Goal: Find specific page/section: Find specific page/section

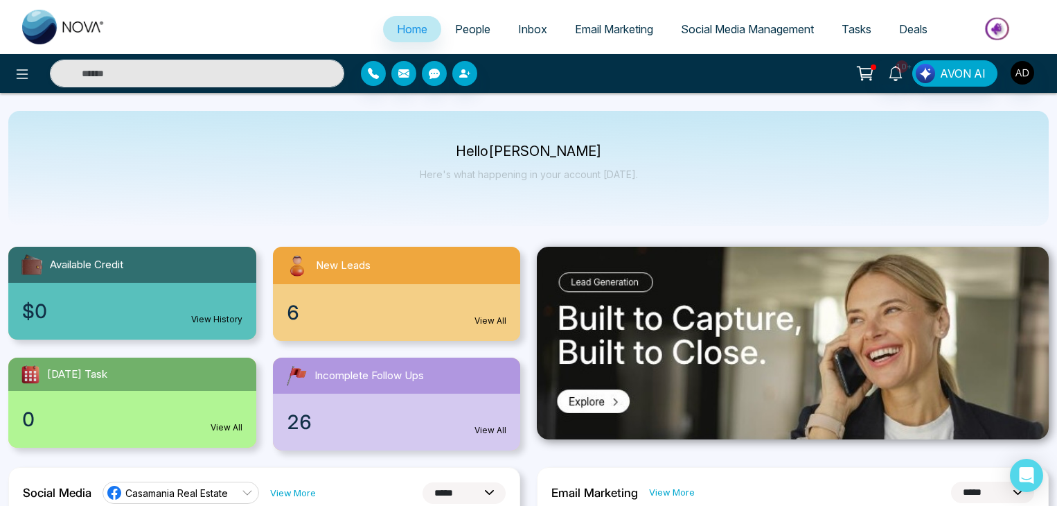
select select "*"
click at [457, 28] on span "People" at bounding box center [472, 29] width 35 height 14
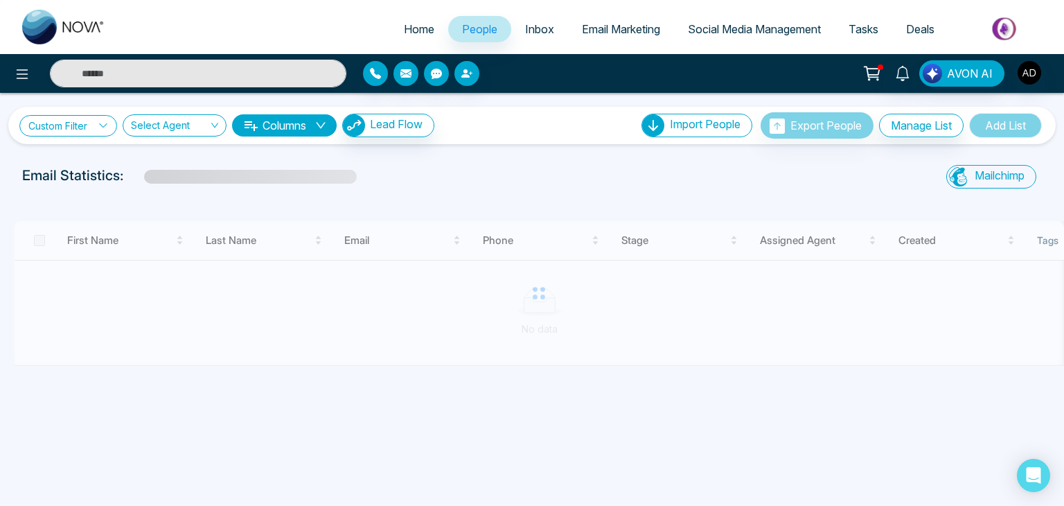
click at [48, 120] on link "Custom Filter" at bounding box center [68, 125] width 98 height 21
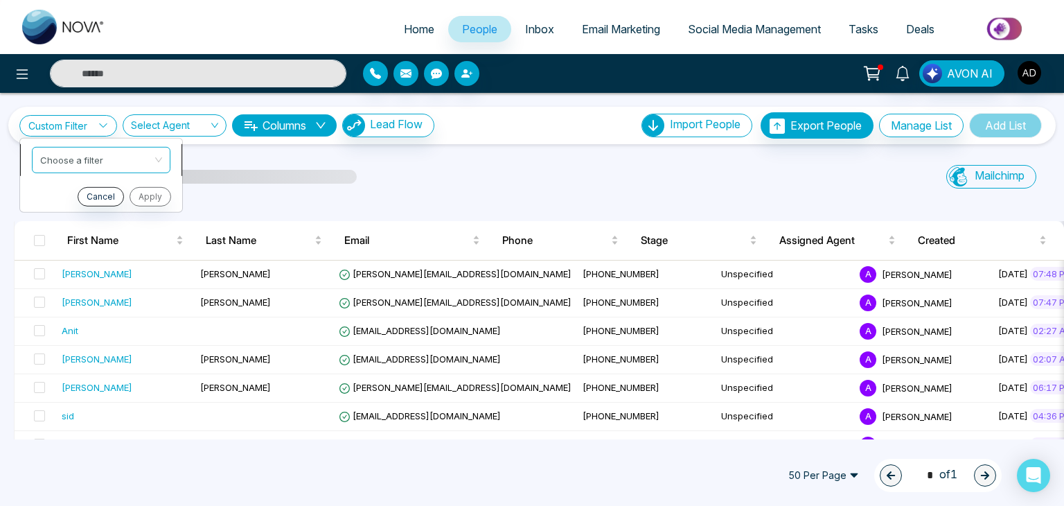
click at [80, 157] on input "search" at bounding box center [96, 157] width 112 height 21
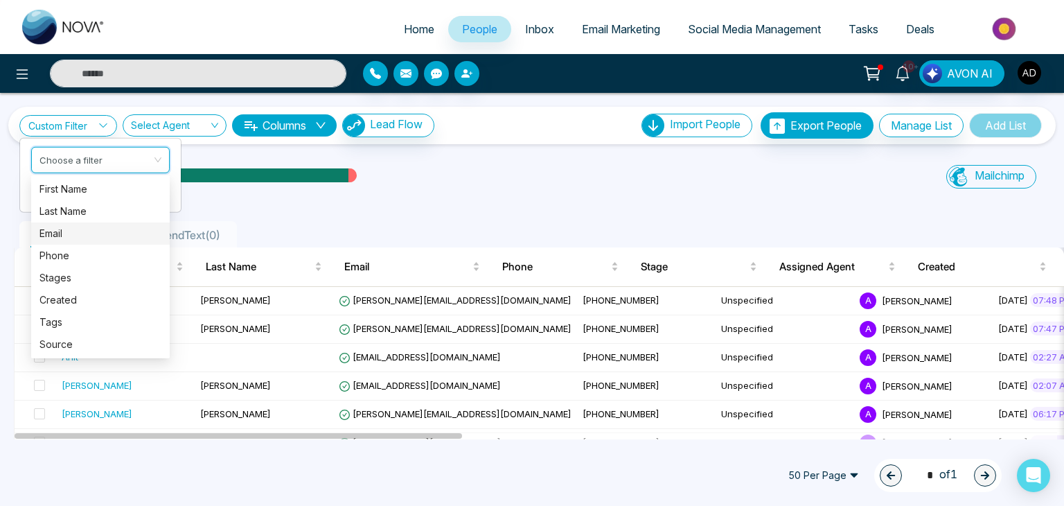
click at [130, 242] on div "Email" at bounding box center [100, 233] width 139 height 22
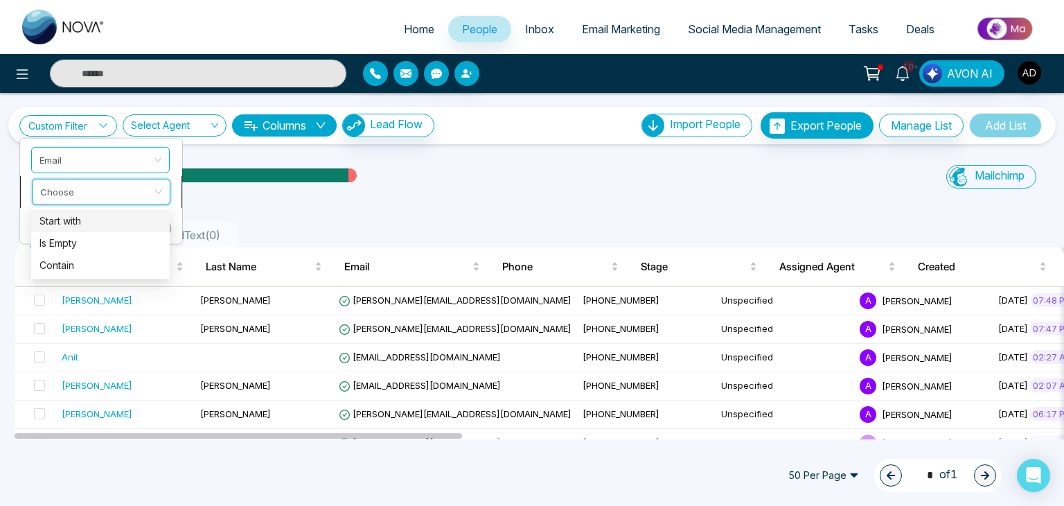
click at [150, 179] on input "search" at bounding box center [96, 189] width 112 height 21
click at [79, 261] on div "Contain" at bounding box center [100, 265] width 122 height 15
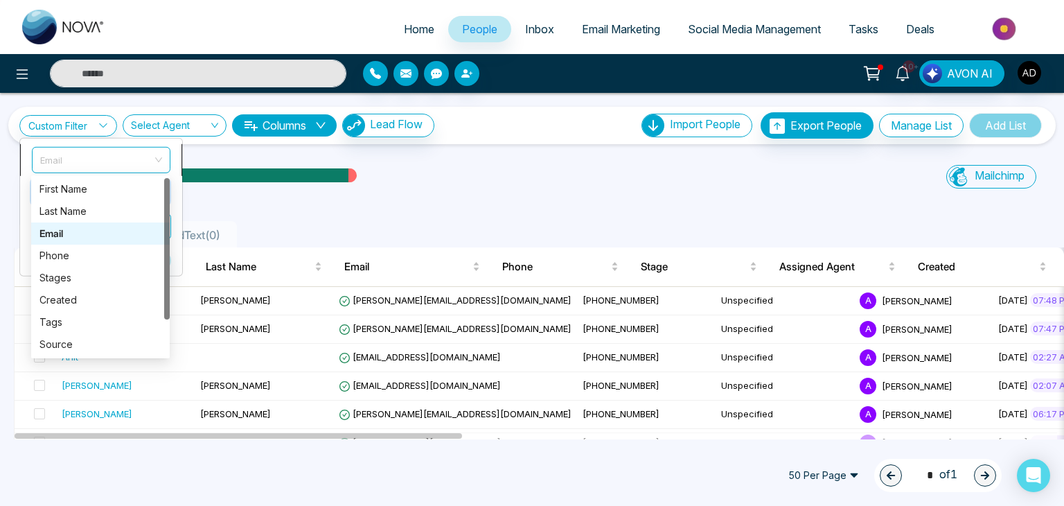
click at [136, 160] on span "Email" at bounding box center [101, 159] width 122 height 25
click at [89, 317] on div "Tags" at bounding box center [100, 322] width 122 height 15
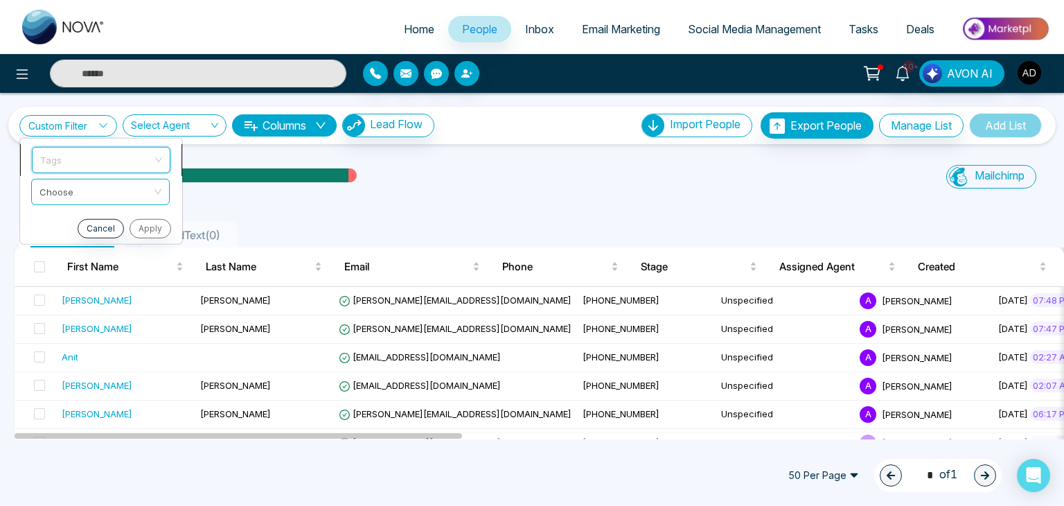
click at [152, 164] on span "Tags" at bounding box center [101, 159] width 122 height 25
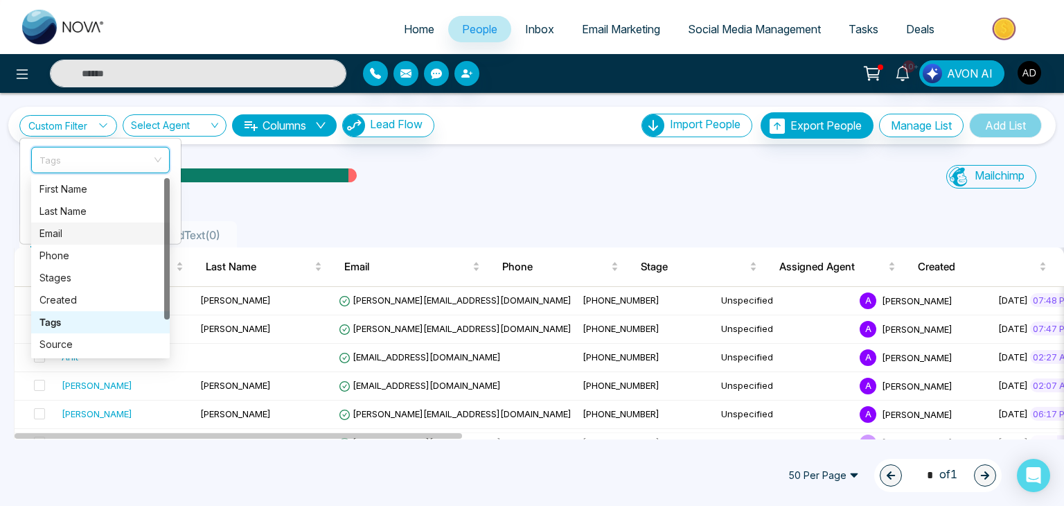
click at [100, 232] on div "Email" at bounding box center [100, 233] width 122 height 15
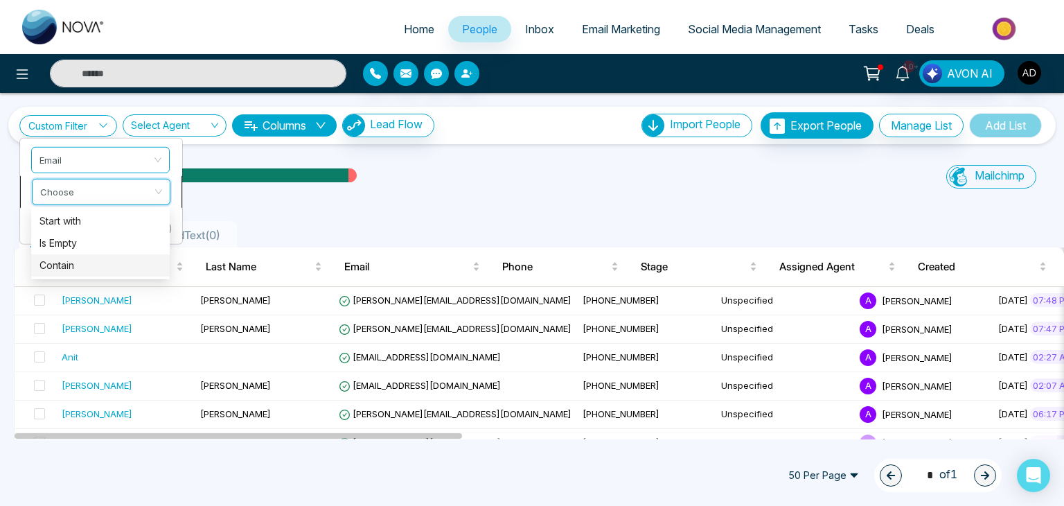
click at [137, 195] on input "search" at bounding box center [96, 189] width 112 height 21
click at [89, 270] on div "Contain" at bounding box center [100, 265] width 122 height 15
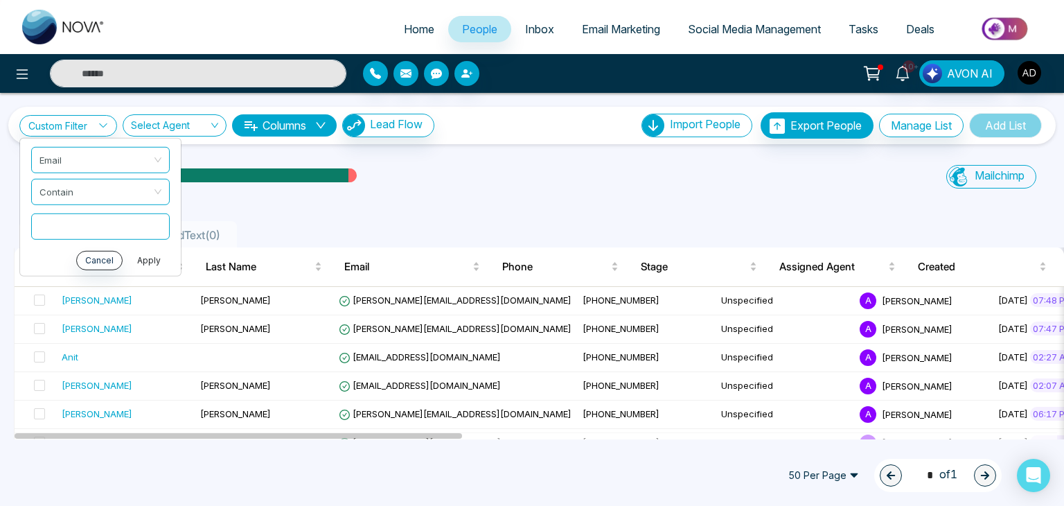
click at [148, 256] on button "Apply" at bounding box center [149, 259] width 42 height 19
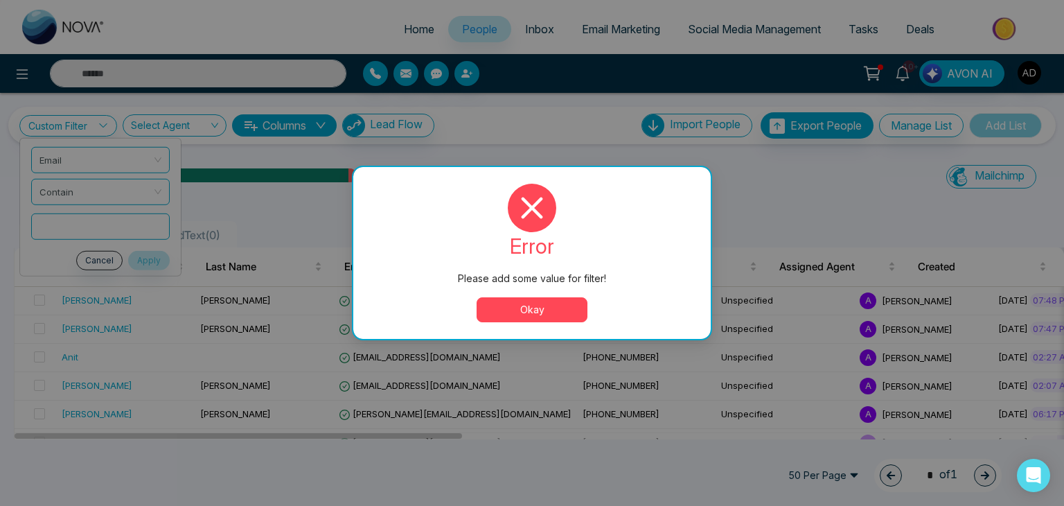
click at [536, 307] on button "Okay" at bounding box center [532, 309] width 111 height 25
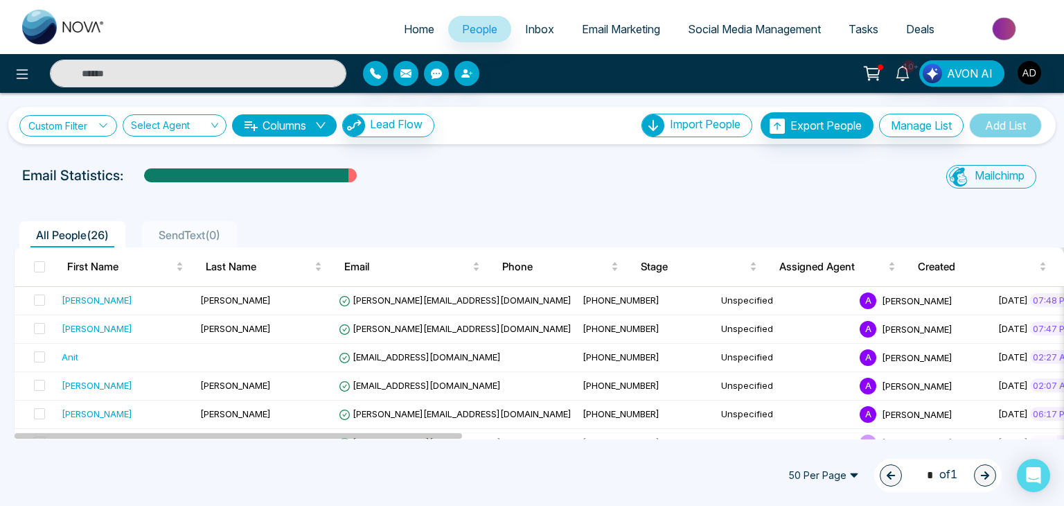
click at [91, 125] on link "Custom Filter" at bounding box center [68, 125] width 98 height 21
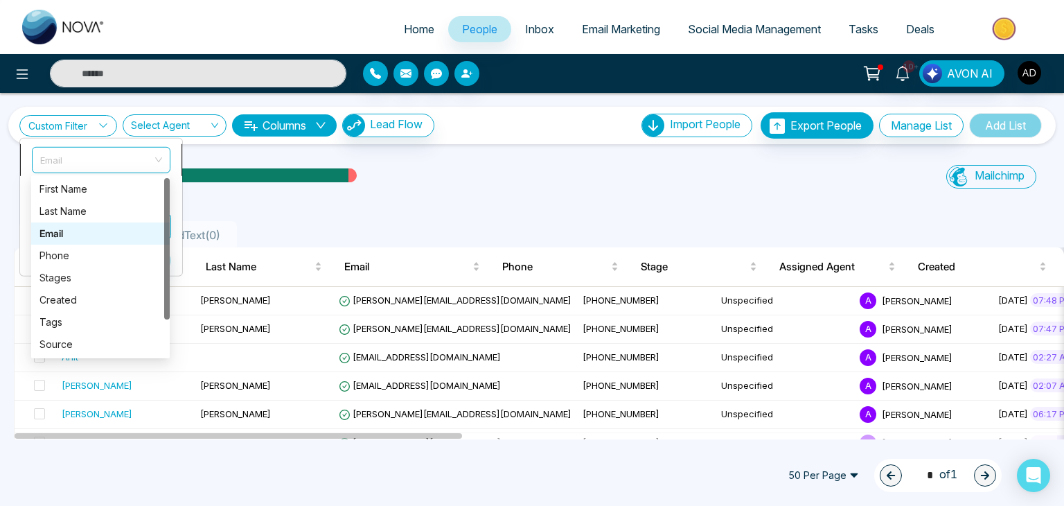
click at [91, 151] on span "Email" at bounding box center [101, 159] width 122 height 25
click at [100, 316] on div "Tags" at bounding box center [100, 322] width 122 height 15
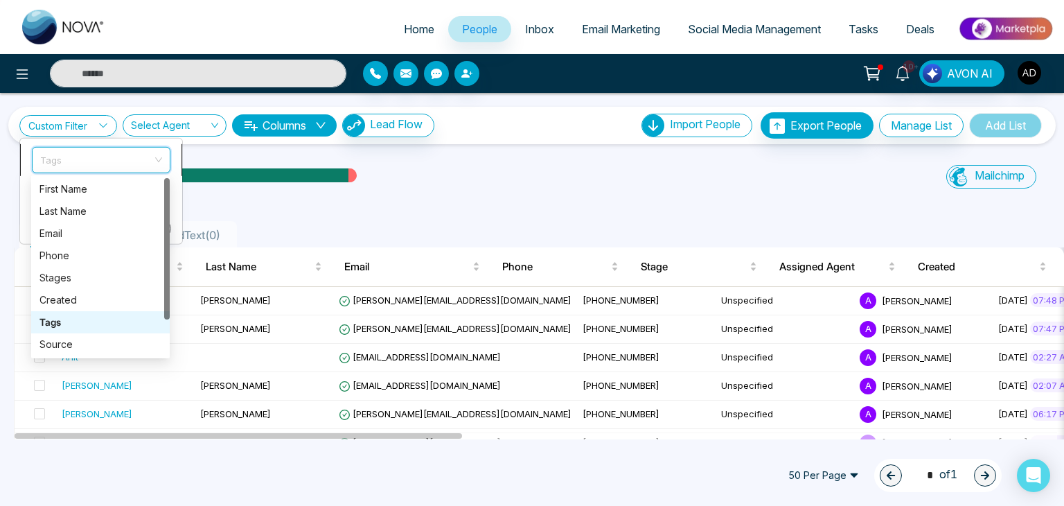
click at [127, 153] on span "Tags" at bounding box center [101, 159] width 122 height 25
click at [68, 233] on div "Email" at bounding box center [100, 233] width 122 height 15
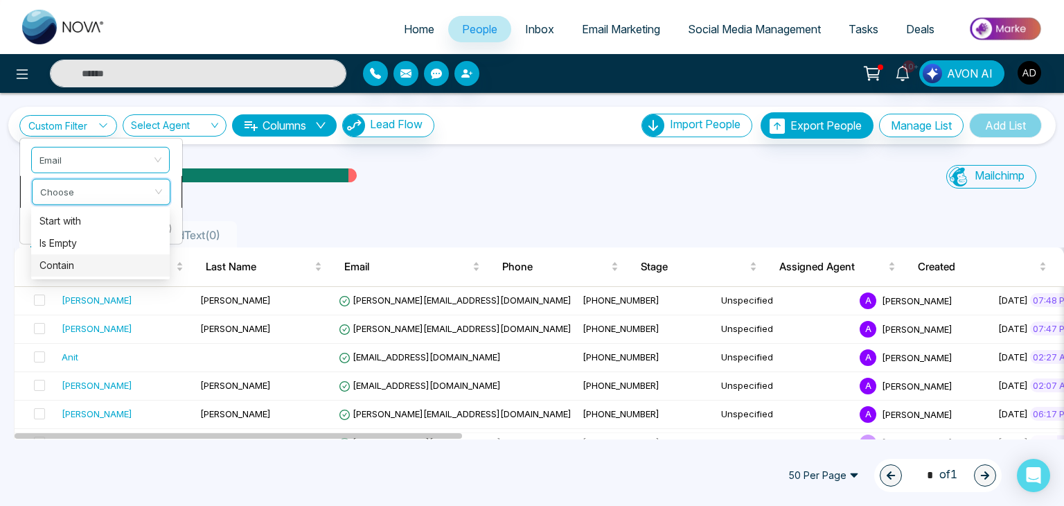
click at [127, 185] on input "search" at bounding box center [96, 189] width 112 height 21
click at [84, 262] on div "Contain" at bounding box center [100, 265] width 122 height 15
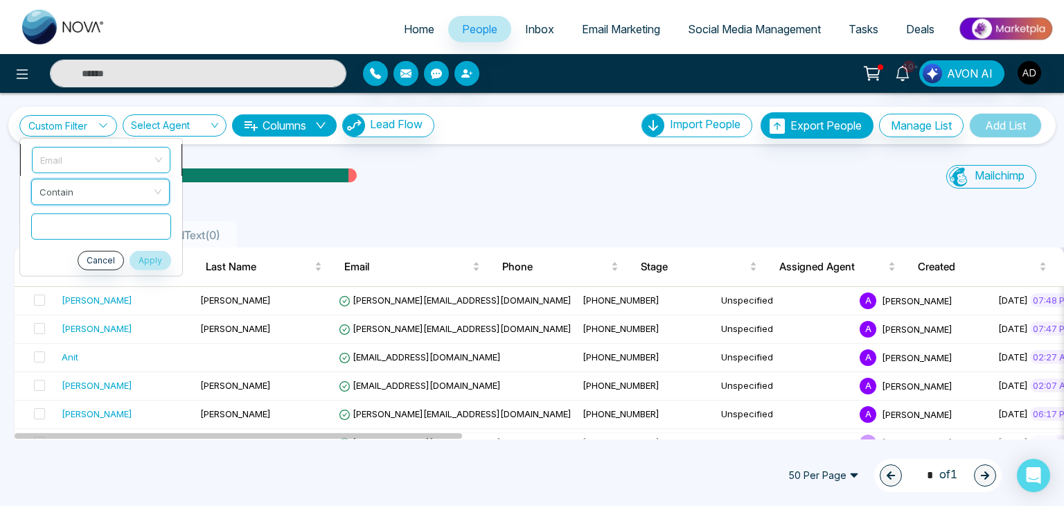
click at [133, 165] on span "Email" at bounding box center [101, 159] width 122 height 25
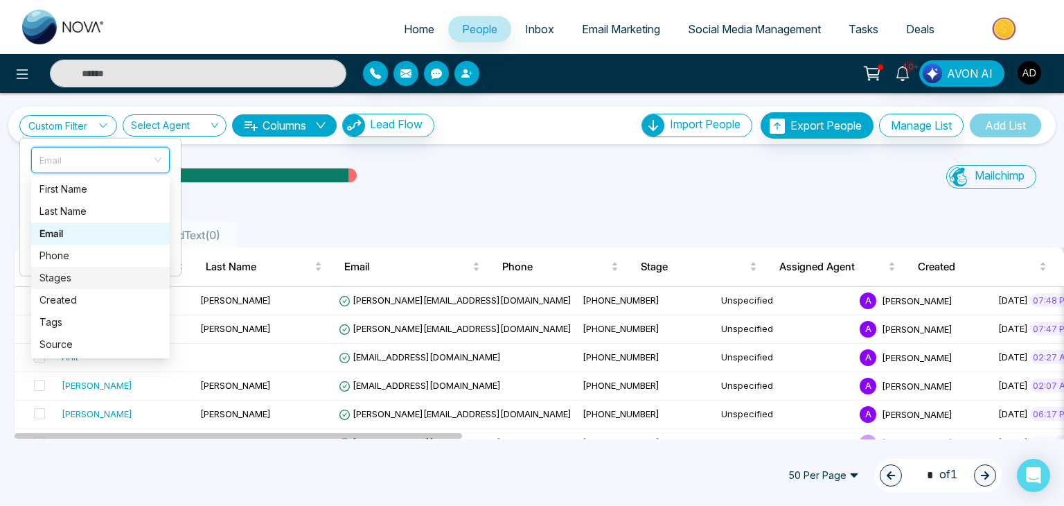
click at [116, 277] on div "Stages" at bounding box center [100, 277] width 122 height 15
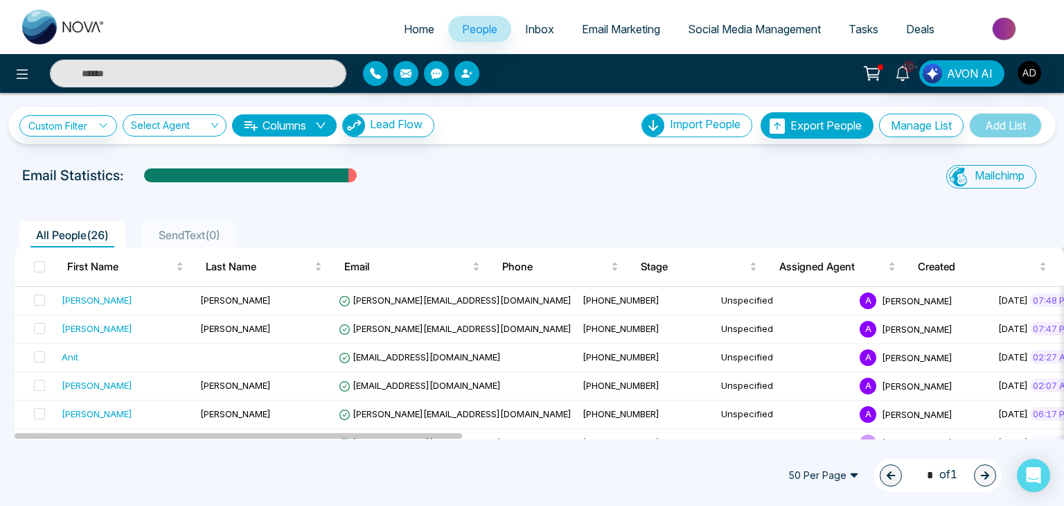
click at [518, 175] on div "Email Statistics:" at bounding box center [359, 175] width 674 height 21
